Goal: Task Accomplishment & Management: Use online tool/utility

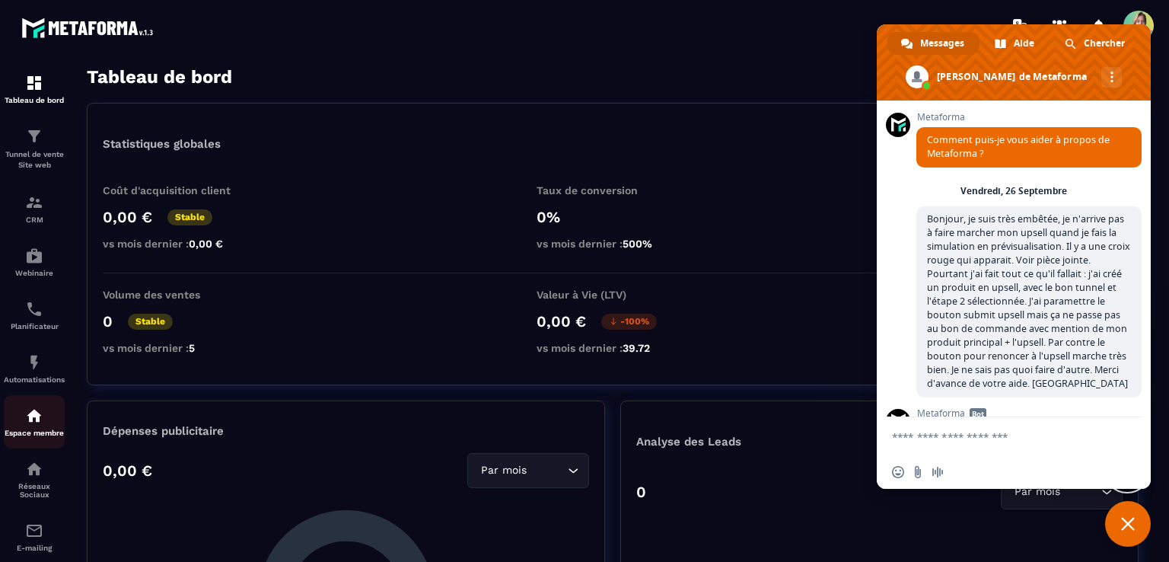
click at [46, 430] on div "Espace membre" at bounding box center [34, 422] width 61 height 30
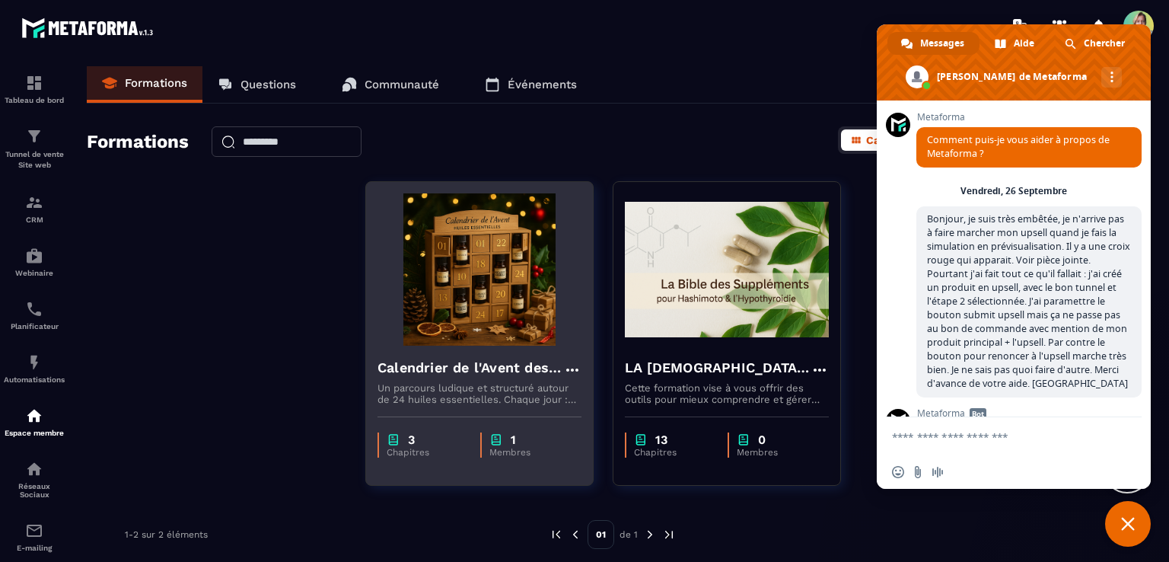
click at [465, 266] on img at bounding box center [480, 269] width 204 height 152
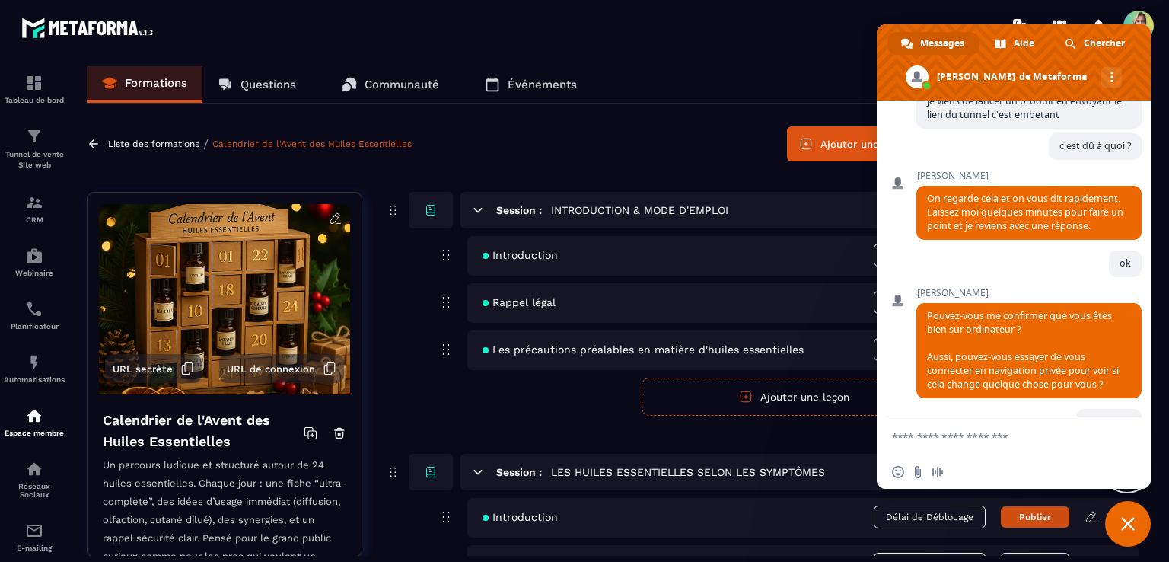
scroll to position [4995, 0]
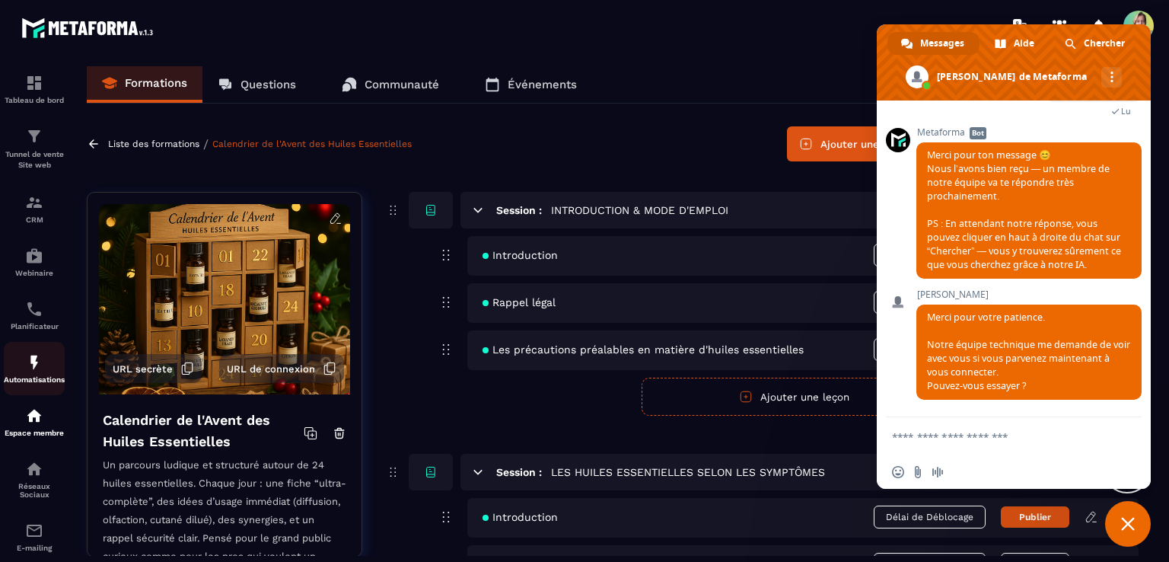
click at [28, 375] on div "Automatisations" at bounding box center [34, 368] width 61 height 30
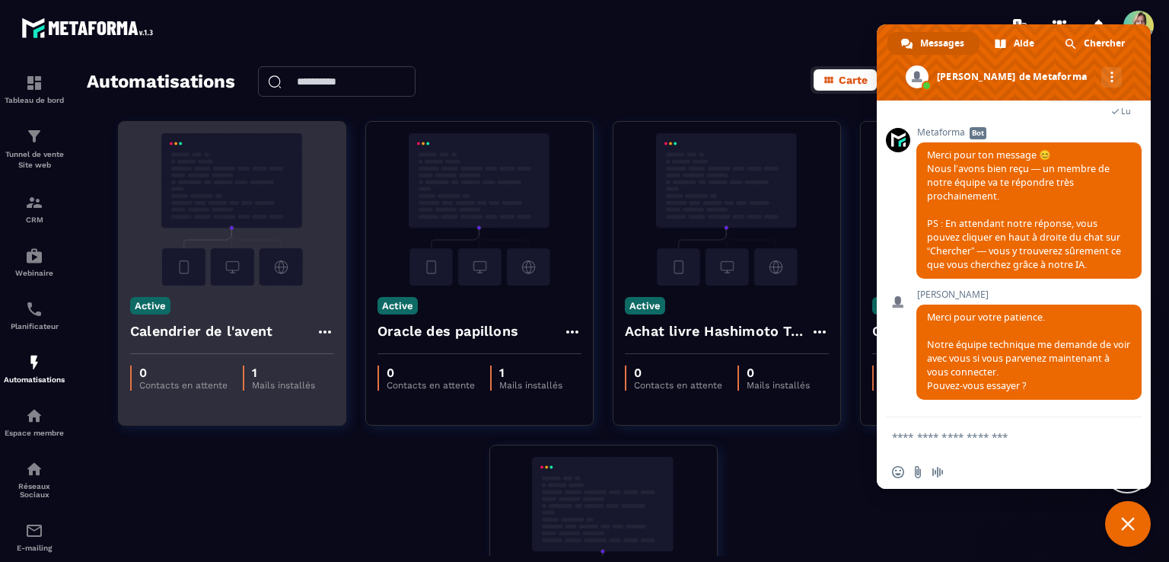
click at [240, 296] on div "Active Calendrier de l'avent" at bounding box center [232, 319] width 227 height 69
click at [329, 329] on icon at bounding box center [325, 332] width 18 height 18
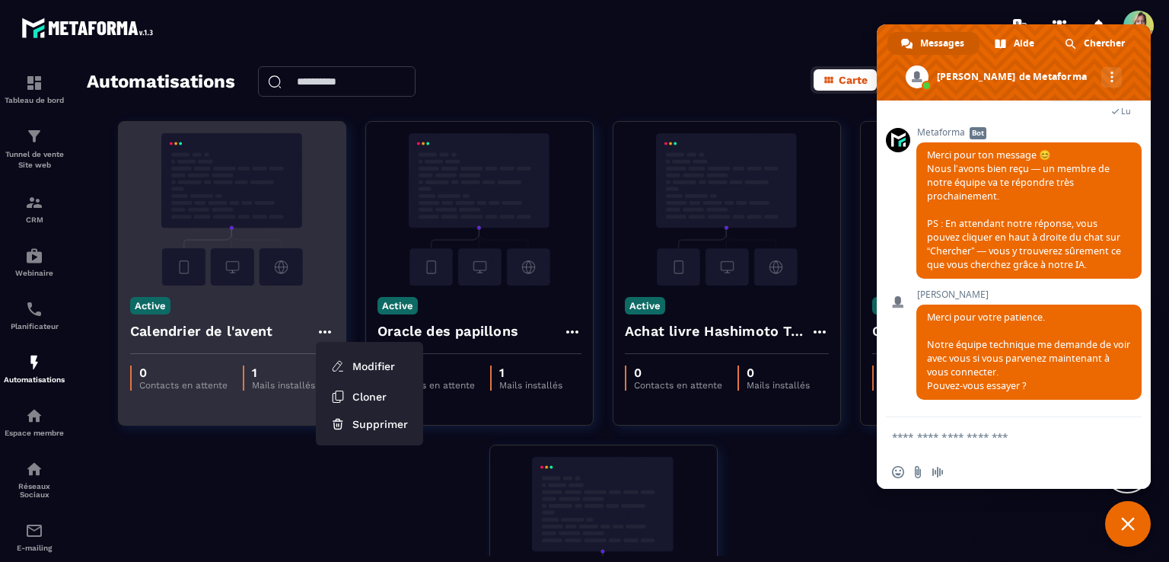
click at [224, 336] on h4 "Calendrier de l'avent" at bounding box center [201, 330] width 142 height 21
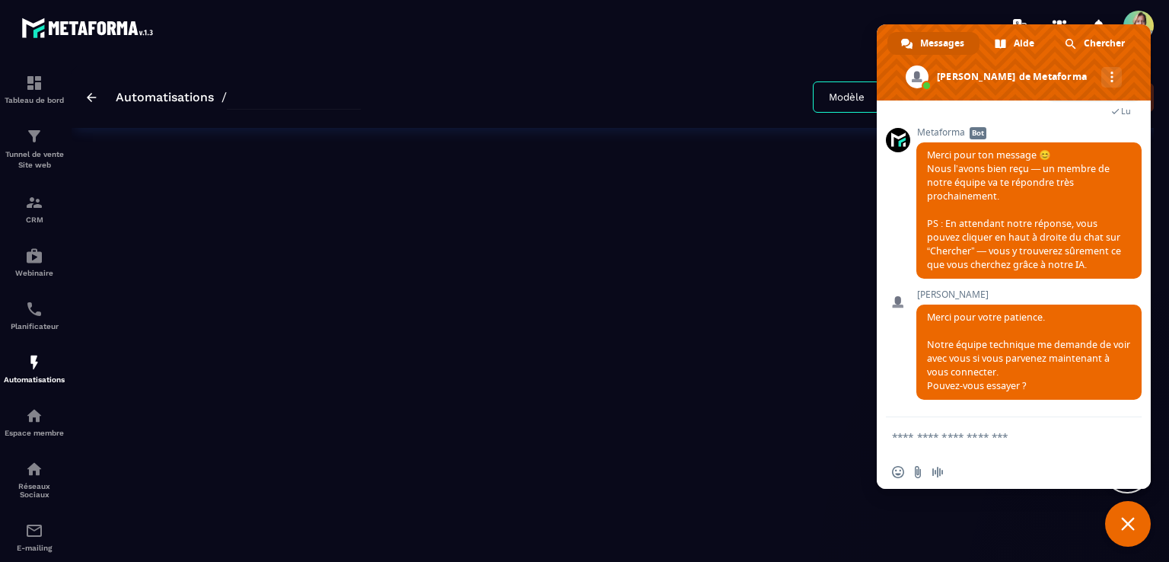
type input "**********"
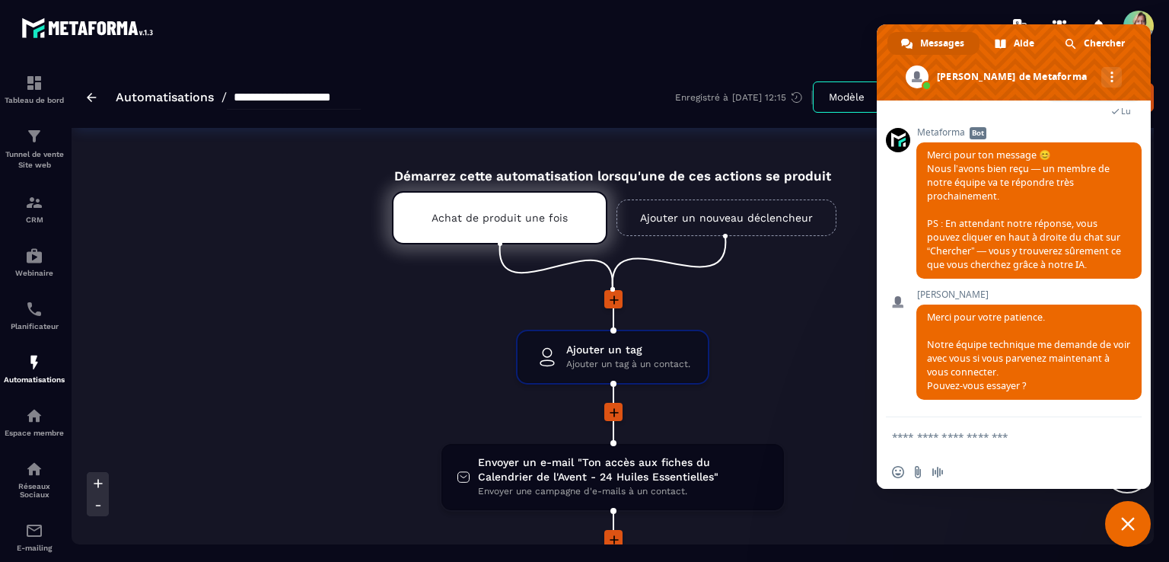
click at [930, 435] on textarea "Entrez votre message..." at bounding box center [997, 437] width 210 height 14
type textarea "*"
type textarea "**********"
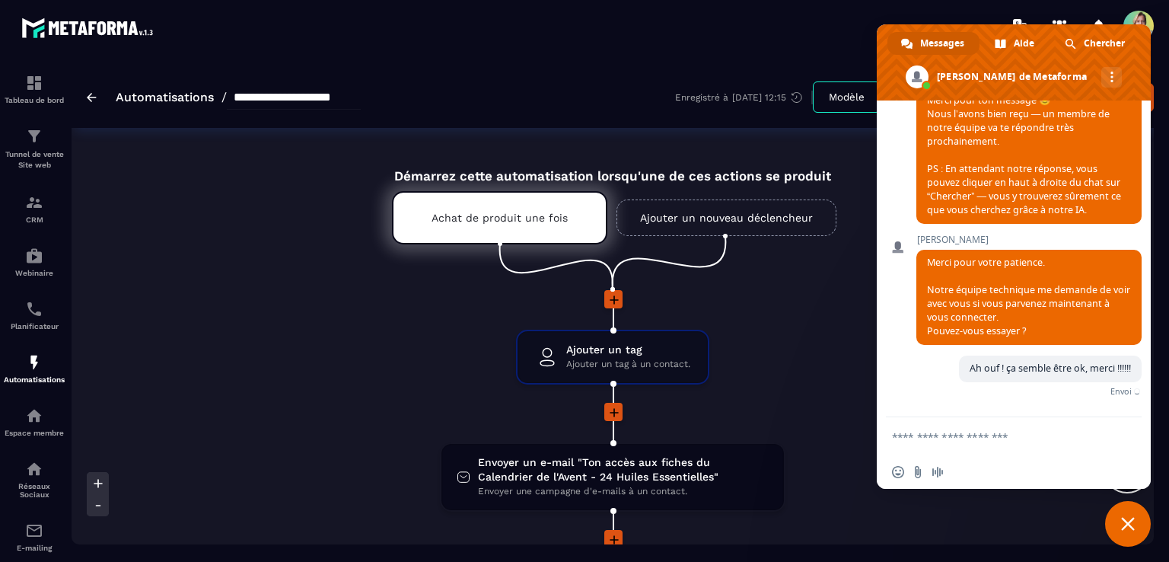
scroll to position [5033, 0]
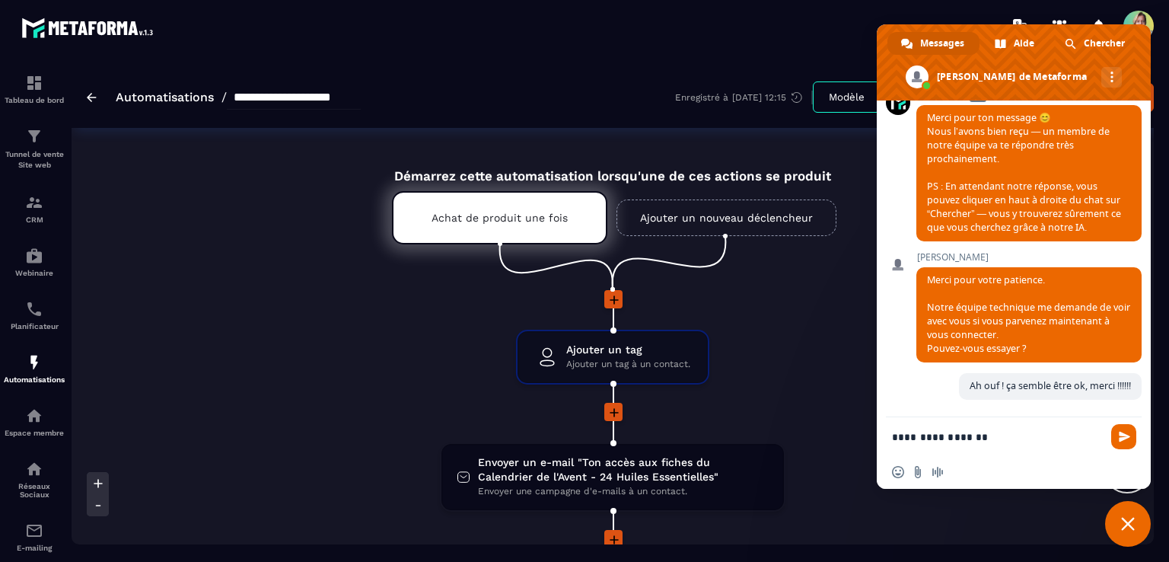
type textarea "**********"
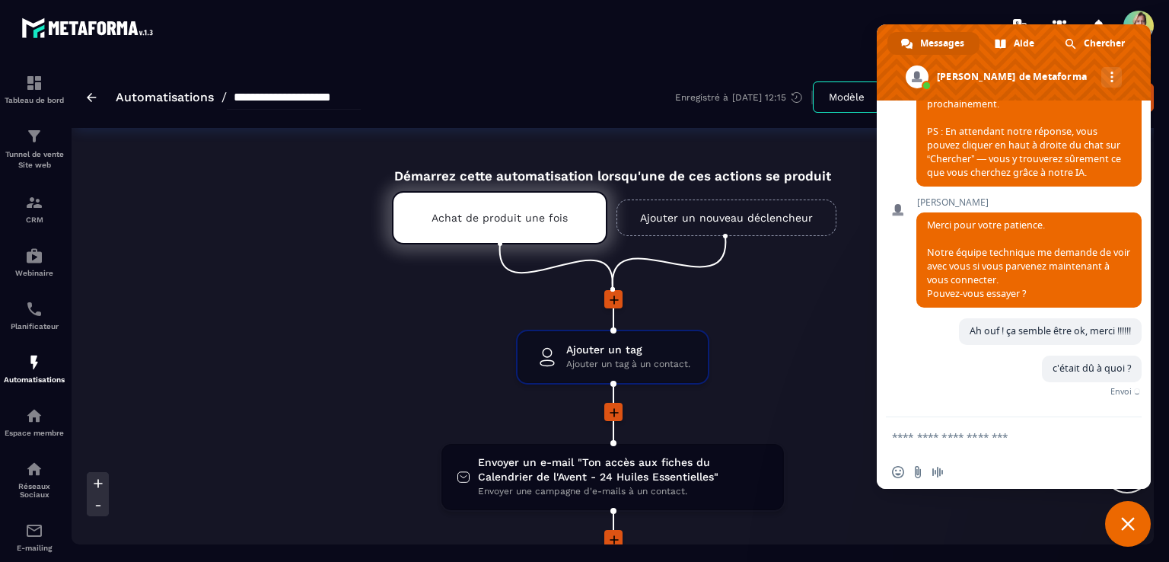
scroll to position [5065, 0]
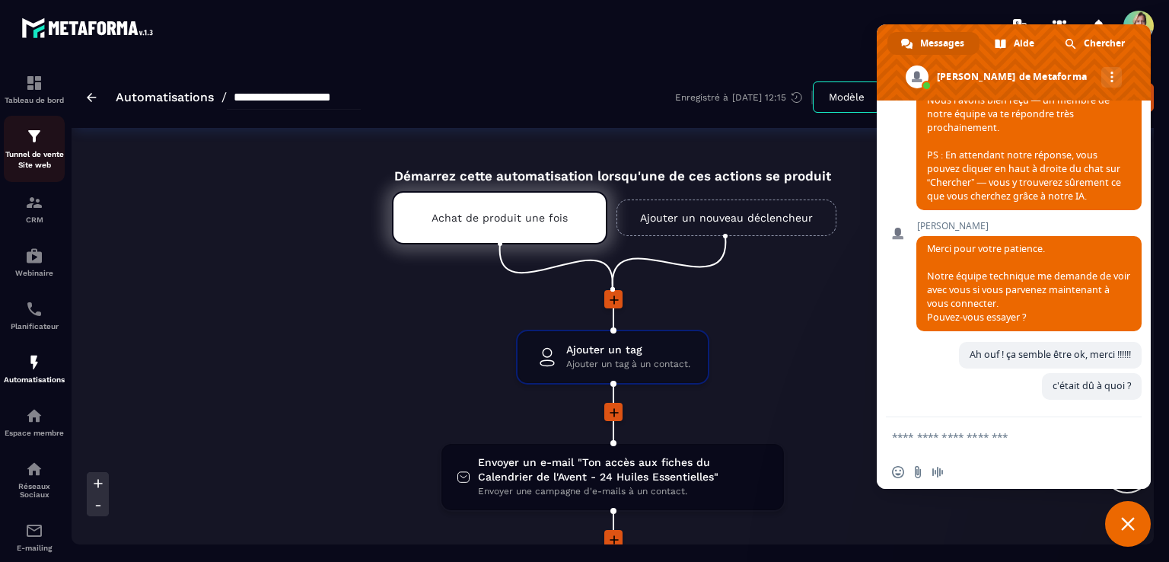
click at [42, 159] on p "Tunnel de vente Site web" at bounding box center [34, 159] width 61 height 21
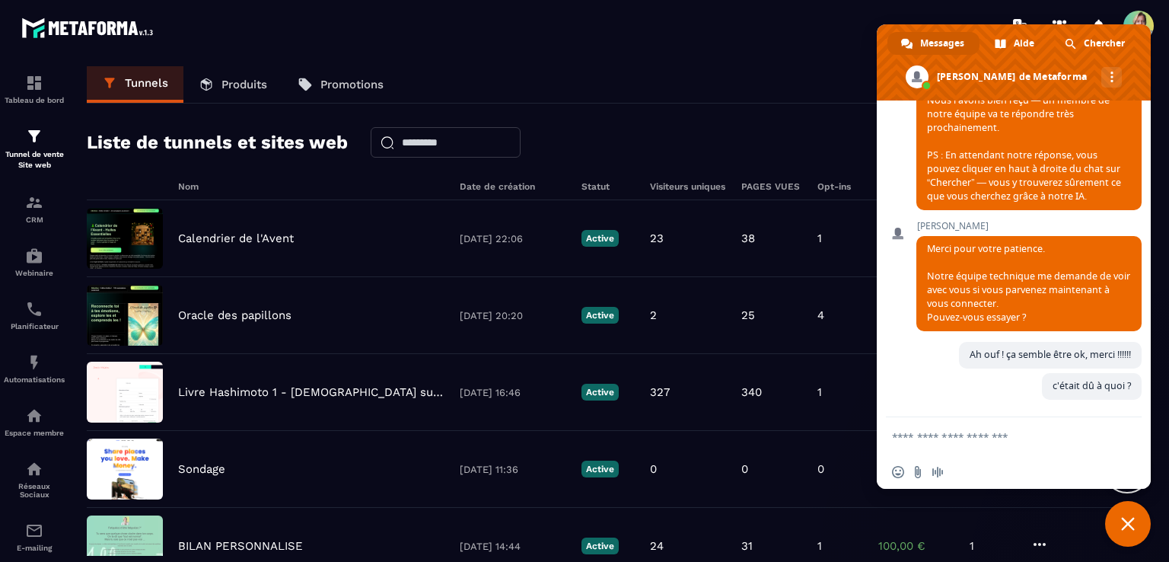
click at [1127, 525] on span "Fermer le chat" at bounding box center [1128, 524] width 14 height 14
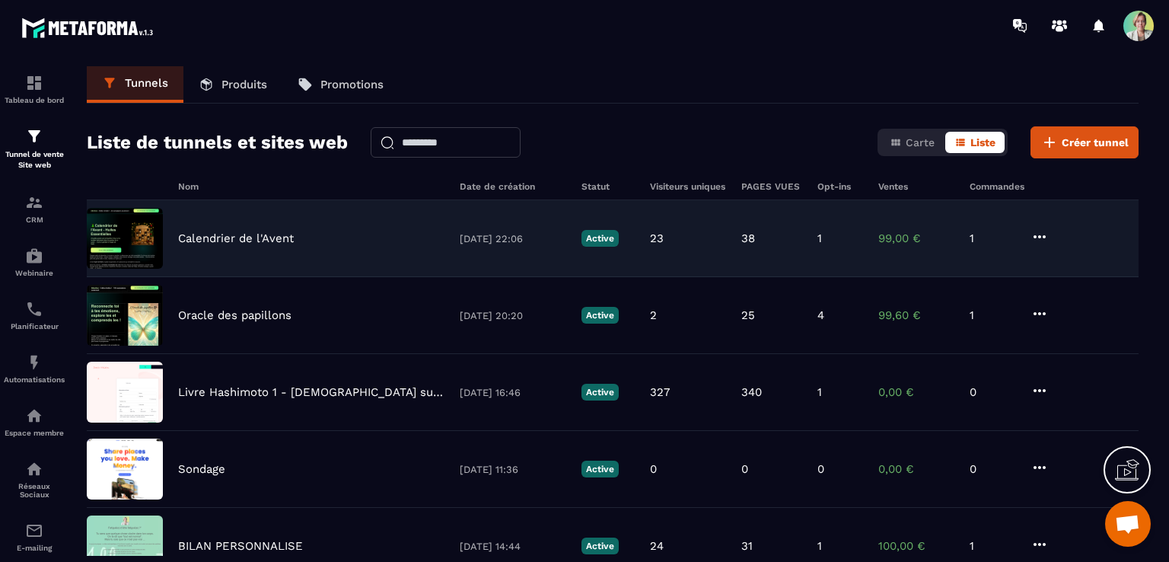
click at [1038, 234] on icon at bounding box center [1040, 237] width 18 height 18
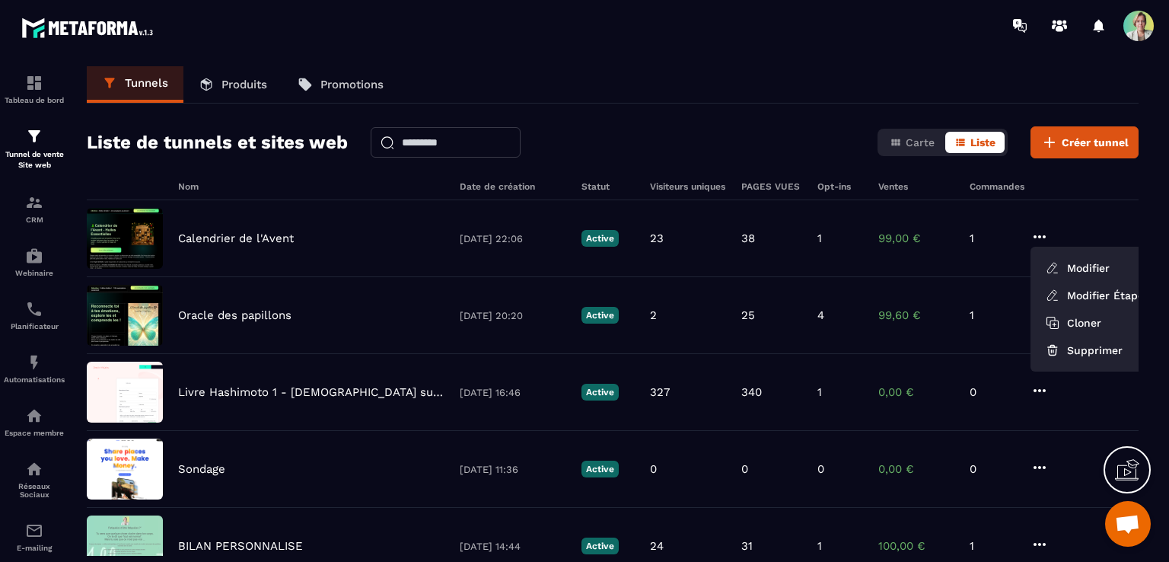
click at [993, 190] on h6 "Commandes" at bounding box center [997, 186] width 55 height 11
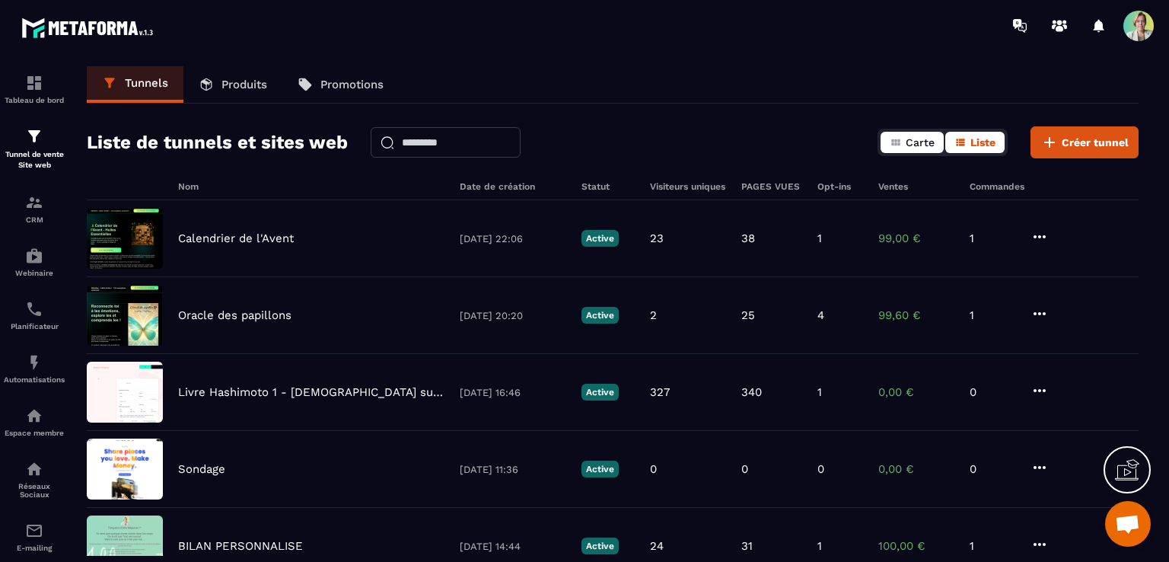
click at [912, 141] on span "Carte" at bounding box center [920, 142] width 29 height 12
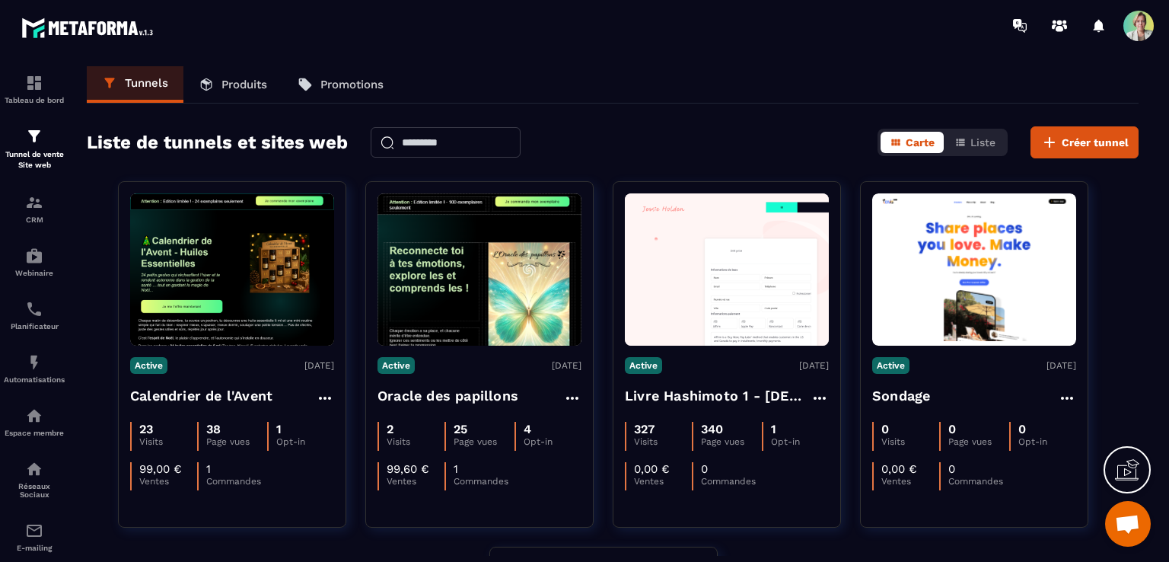
click at [1129, 527] on span "Ouvrir le chat" at bounding box center [1127, 525] width 25 height 21
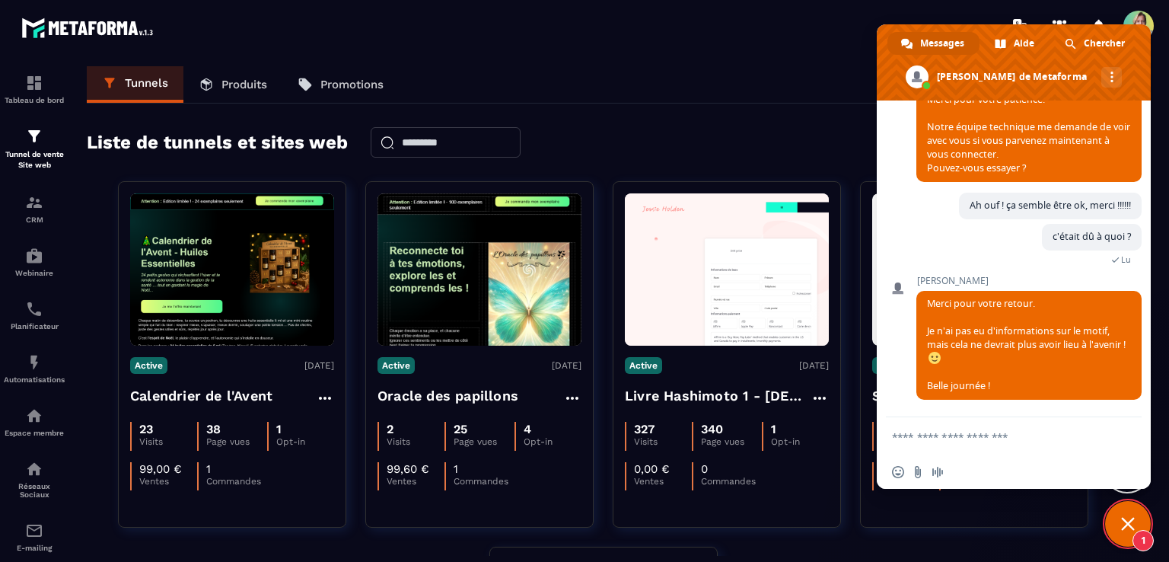
scroll to position [5204, 0]
click at [968, 435] on textarea "Entrez votre message..." at bounding box center [997, 437] width 210 height 14
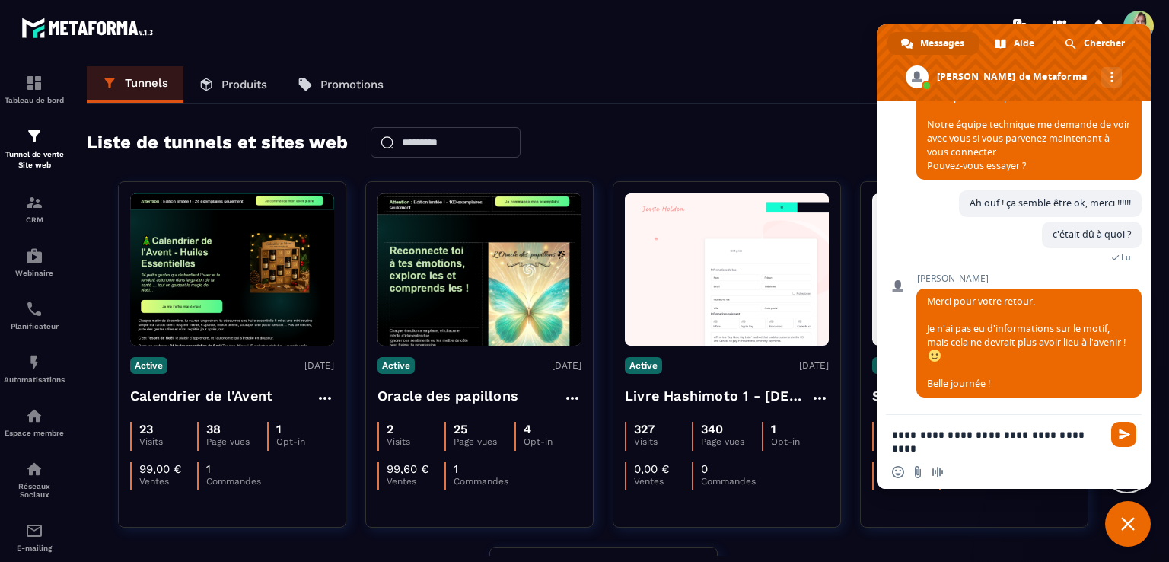
type textarea "**********"
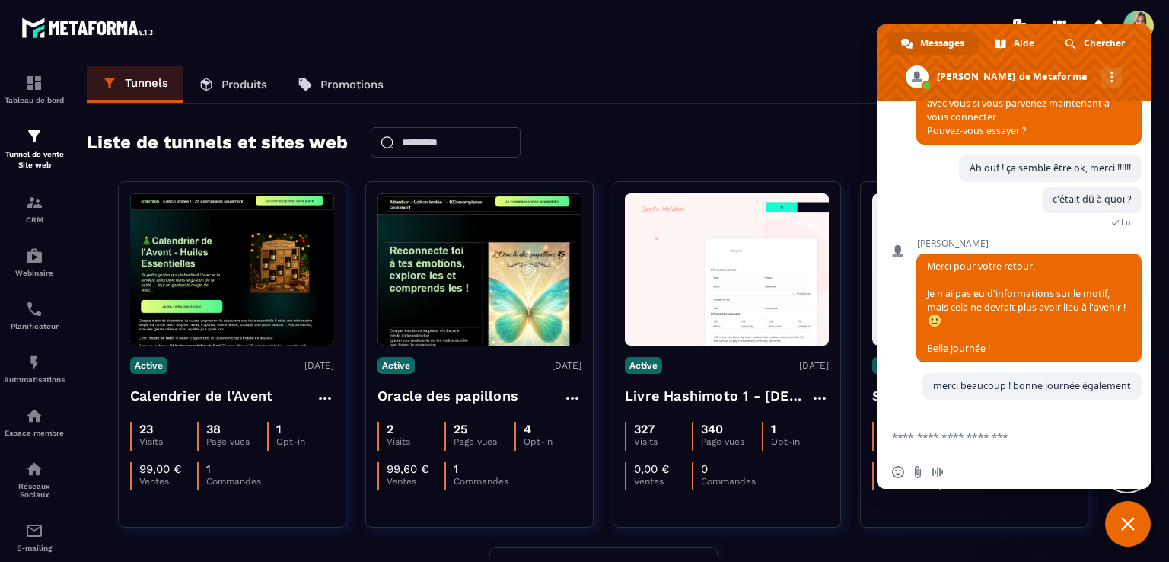
scroll to position [5256, 0]
